Goal: Book appointment/travel/reservation

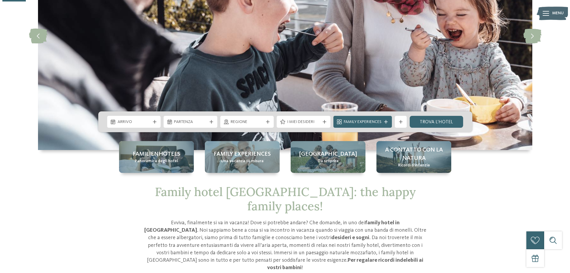
scroll to position [119, 0]
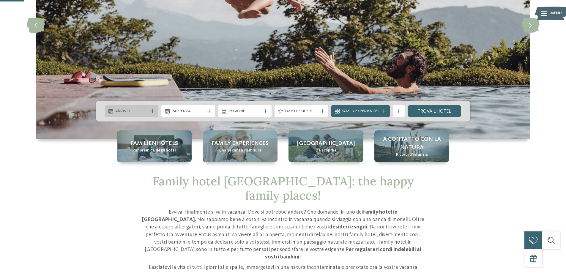
click at [151, 113] on div "Arrivo" at bounding box center [132, 111] width 54 height 12
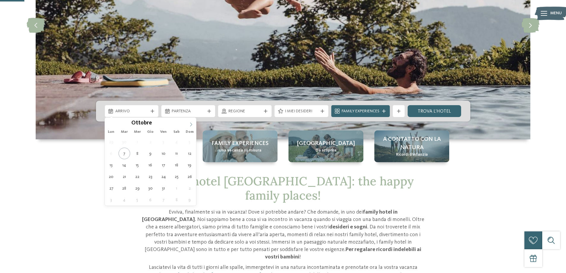
click at [192, 124] on icon at bounding box center [191, 124] width 2 height 4
type div "[DATE]"
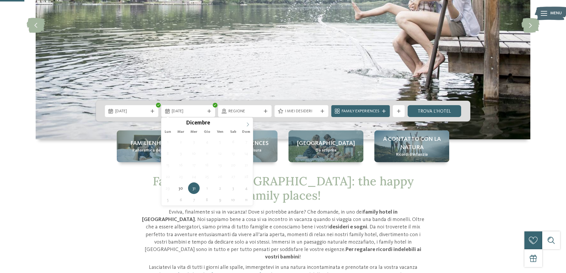
type input "****"
click at [250, 123] on span at bounding box center [248, 123] width 10 height 10
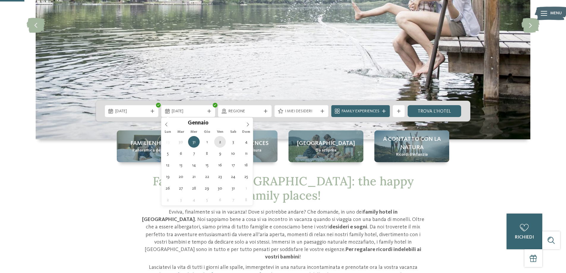
type div "[DATE]"
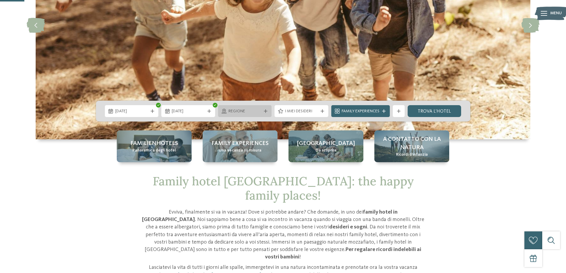
click at [265, 111] on icon at bounding box center [266, 111] width 4 height 4
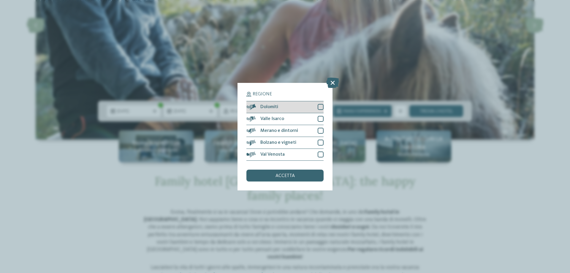
click at [320, 107] on div at bounding box center [321, 107] width 6 height 6
click at [291, 172] on div "accetta" at bounding box center [285, 176] width 77 height 12
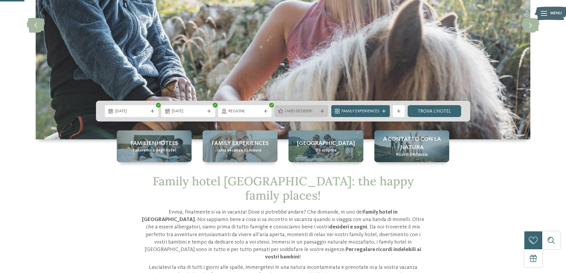
click at [321, 112] on icon at bounding box center [322, 111] width 4 height 4
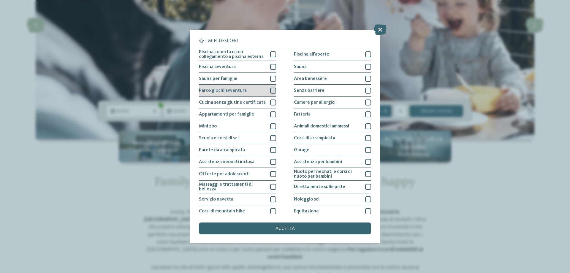
click at [273, 92] on div at bounding box center [273, 91] width 6 height 6
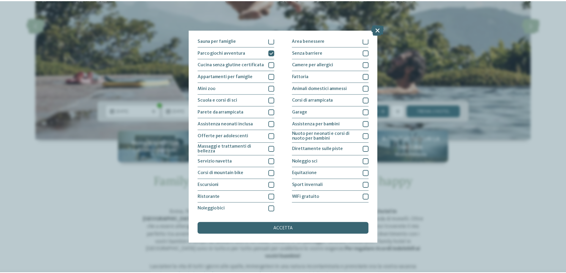
scroll to position [39, 0]
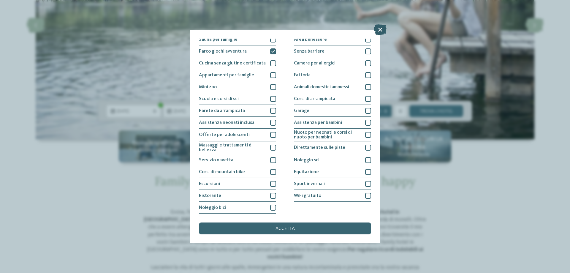
click at [379, 31] on icon at bounding box center [380, 29] width 13 height 10
